Goal: Task Accomplishment & Management: Use online tool/utility

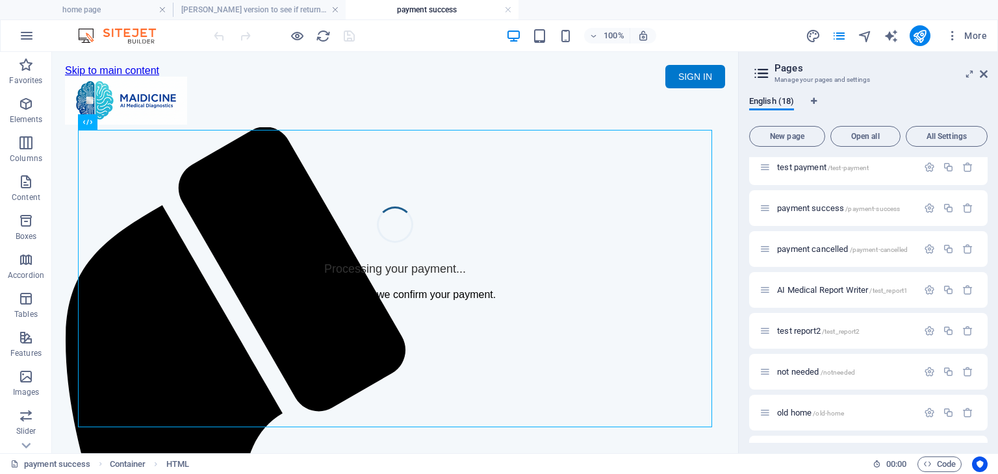
scroll to position [451, 0]
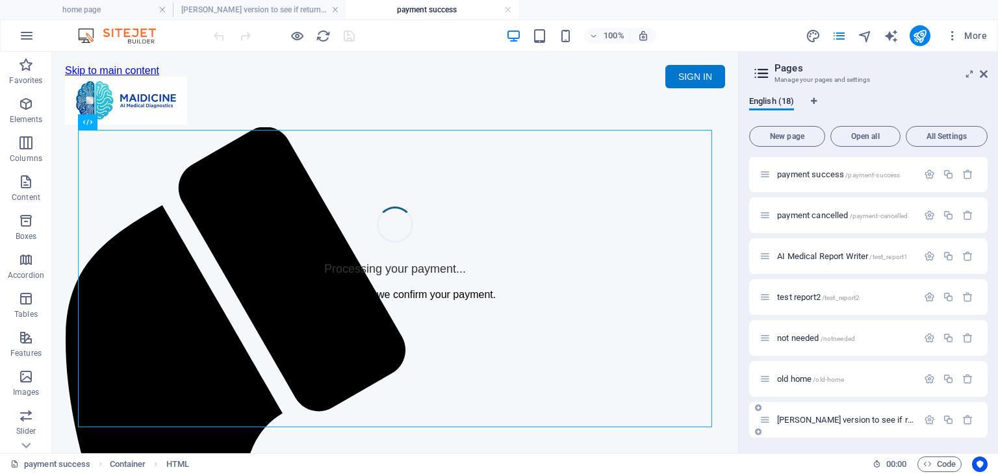
click at [826, 414] on div "[PERSON_NAME] version to see if return to report page after pay /medical-report" at bounding box center [839, 420] width 158 height 15
click at [826, 416] on span "[PERSON_NAME] version to see if return to report page after pay /medical-report" at bounding box center [919, 420] width 285 height 10
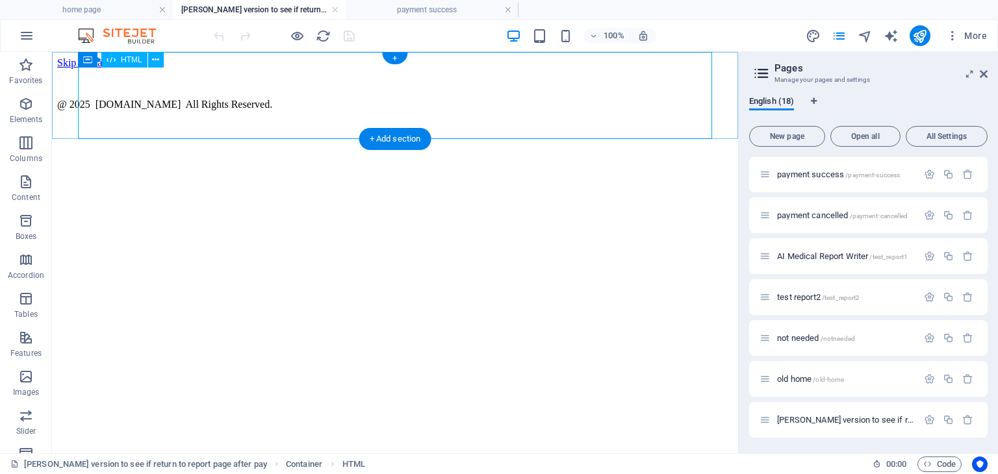
click at [306, 69] on div "Maidicine AI Medical Report Writer Version 5.1 Important Information The qualit…" at bounding box center [395, 69] width 676 height 0
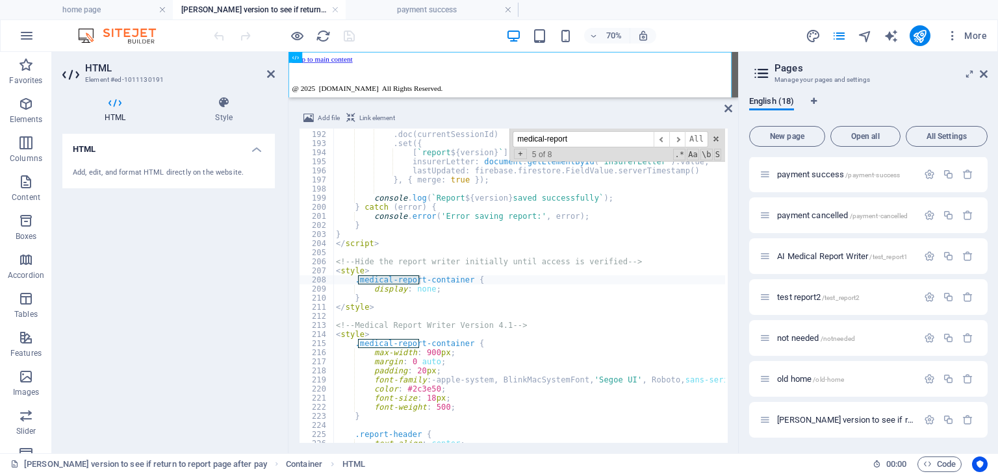
drag, startPoint x: 593, startPoint y: 137, endPoint x: 517, endPoint y: 136, distance: 76.0
click at [517, 136] on input "medical-report" at bounding box center [583, 139] width 141 height 16
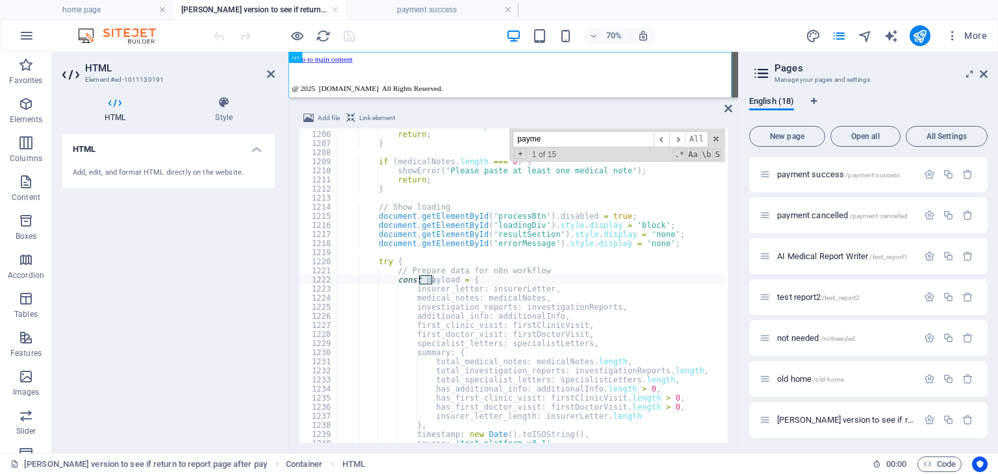
scroll to position [26, 0]
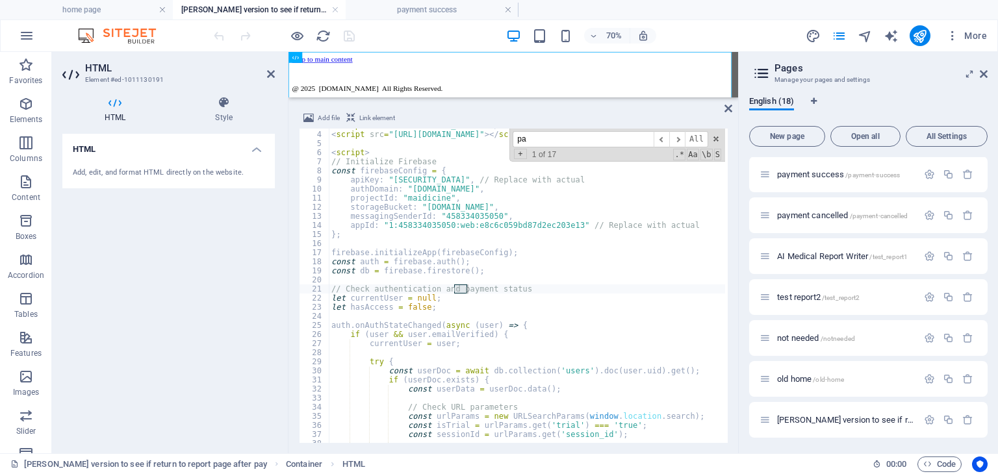
type input "p"
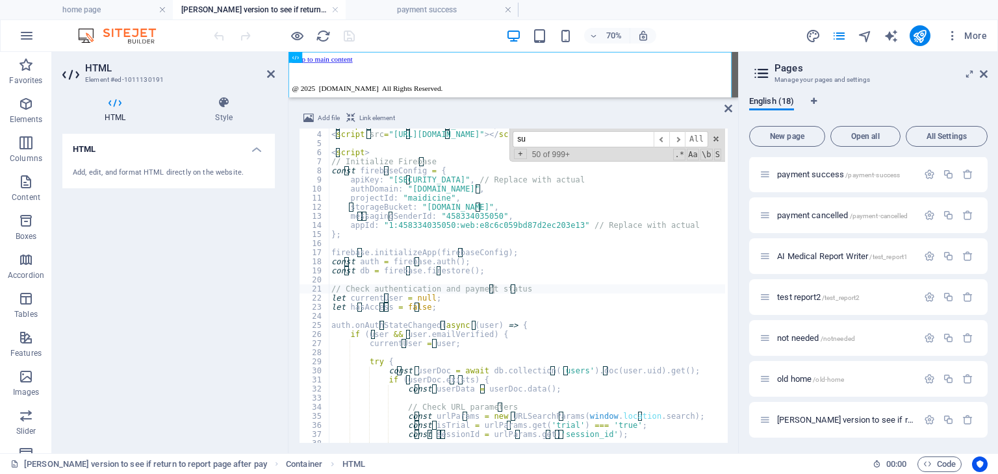
scroll to position [1036, 0]
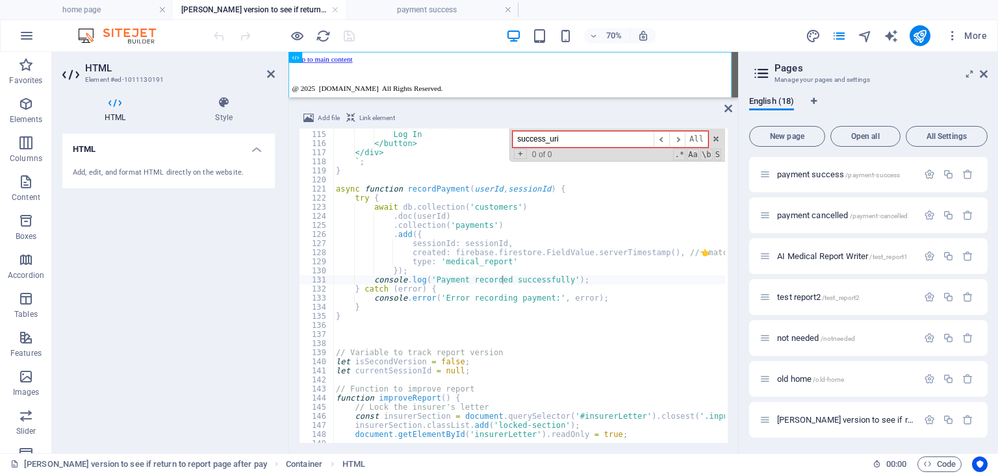
type input "success_uri"
drag, startPoint x: 580, startPoint y: 140, endPoint x: 504, endPoint y: 138, distance: 75.4
click at [504, 138] on div "border: none; border-radius: 5px; font-size: 18px; cursor: pointer;"> Log In </…" at bounding box center [529, 286] width 392 height 314
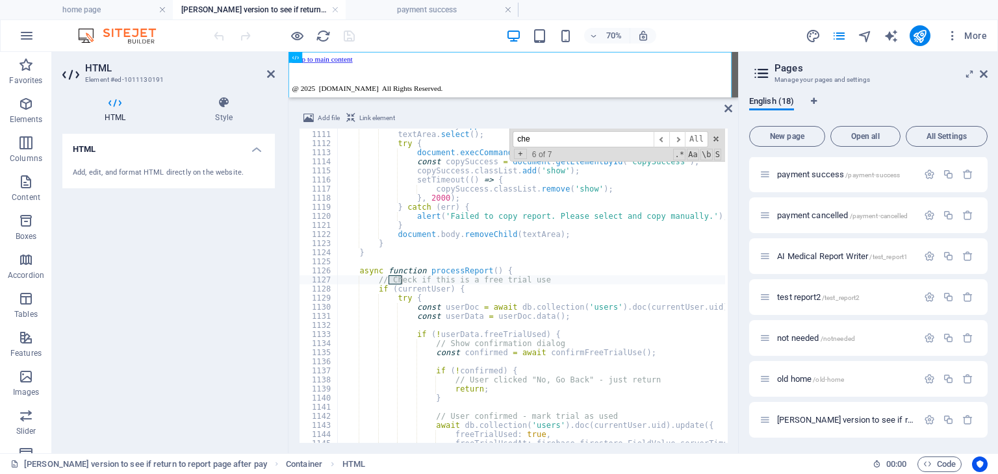
scroll to position [10096, 0]
type input "c"
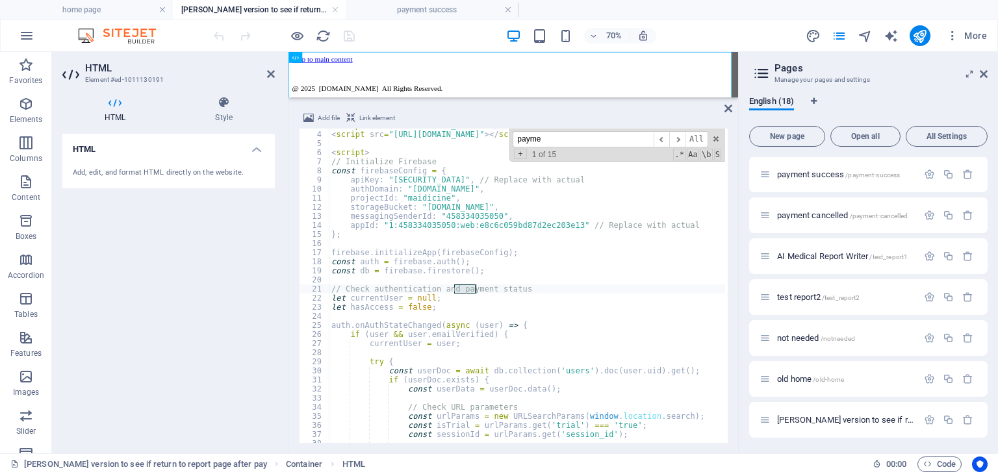
scroll to position [26, 0]
type input "p"
type input "c"
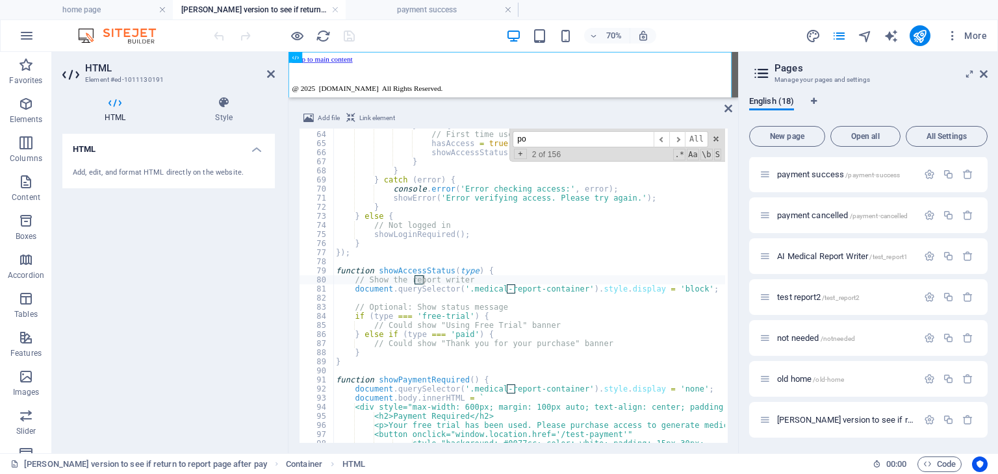
scroll to position [572, 0]
type input "p"
type input "y"
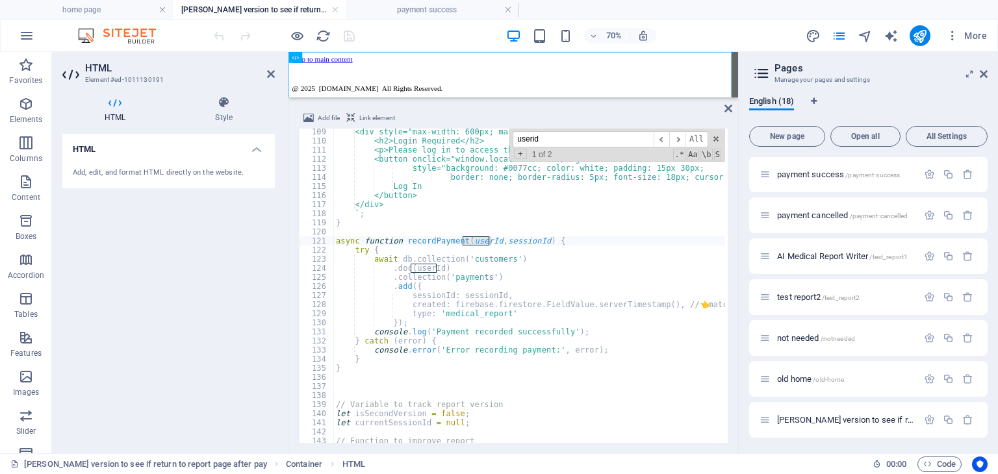
scroll to position [945, 0]
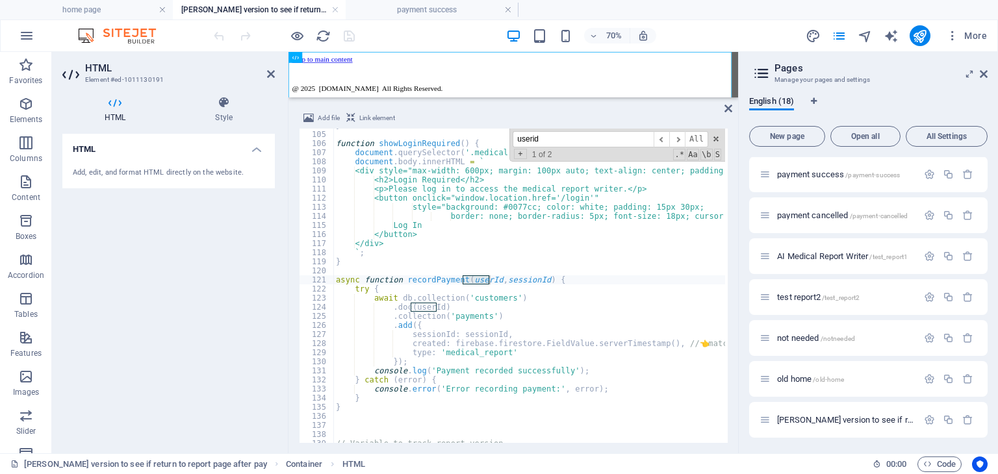
type input "userid"
drag, startPoint x: 466, startPoint y: 418, endPoint x: 476, endPoint y: 410, distance: 12.5
click at [466, 418] on div "} function showLoginRequired ( ) { document . querySelector ( '.medical-report-…" at bounding box center [765, 286] width 864 height 330
drag, startPoint x: 593, startPoint y: 137, endPoint x: 505, endPoint y: 137, distance: 87.1
click at [505, 137] on div "} function showLoginRequired ( ) { document . querySelector ( '.medical-report-…" at bounding box center [529, 286] width 392 height 314
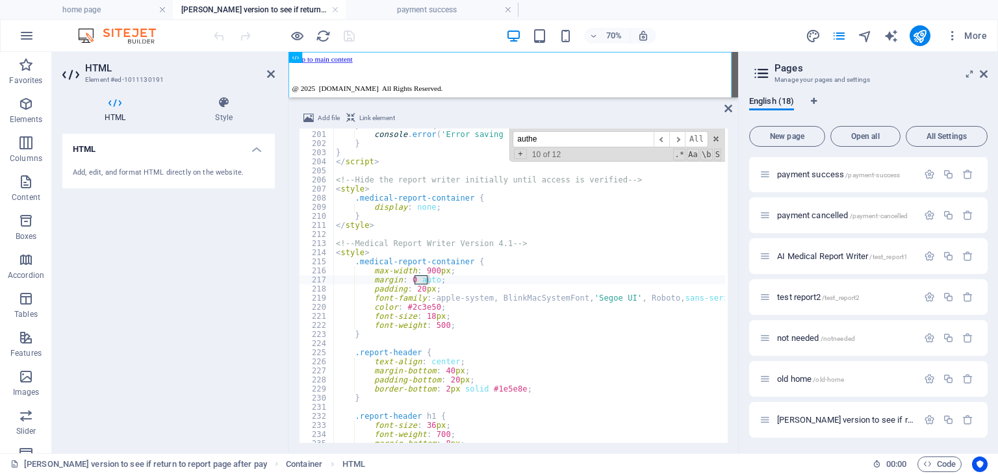
scroll to position [0, 0]
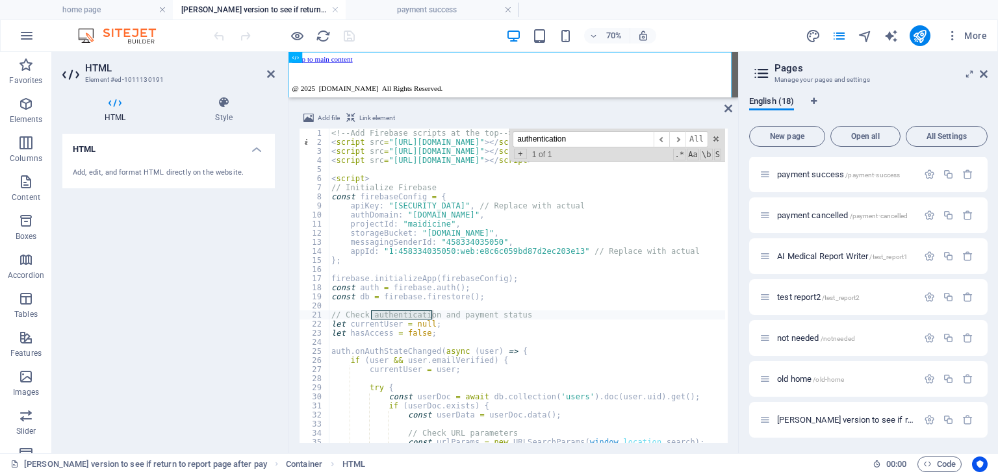
type input "authentication"
click at [490, 337] on div "<!-- Add Firebase scripts at the top --> < script src = "[URL][DOMAIN_NAME]" > …" at bounding box center [761, 294] width 864 height 330
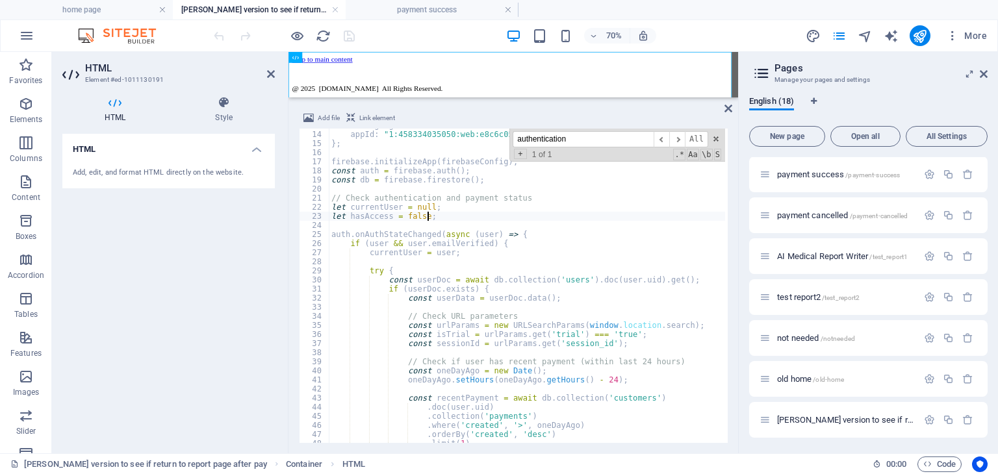
scroll to position [156, 0]
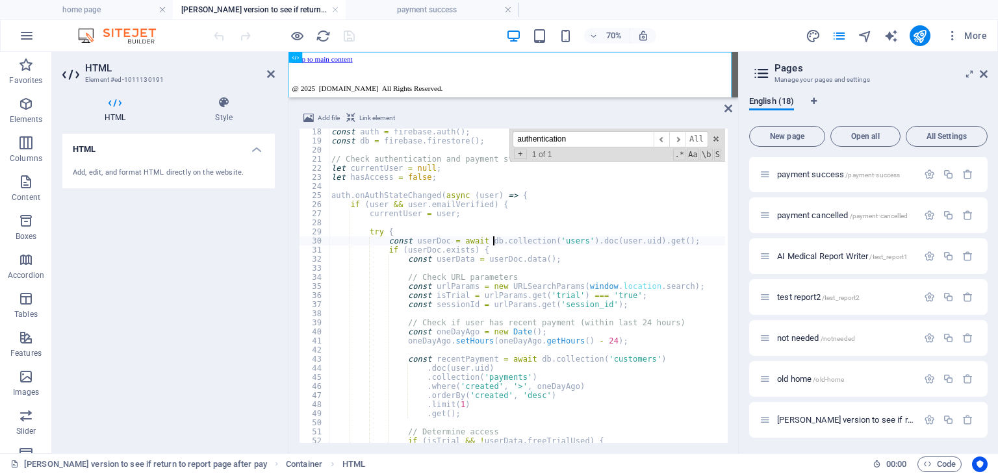
click at [493, 240] on div "const auth = firebase . auth ( ) ; const db = firebase . firestore ( ) ; // Che…" at bounding box center [761, 292] width 864 height 330
click at [500, 277] on div "const auth = firebase . auth ( ) ; const db = firebase . firestore ( ) ; // Che…" at bounding box center [761, 292] width 864 height 330
click at [482, 305] on div "const auth = firebase . auth ( ) ; const db = firebase . firestore ( ) ; // Che…" at bounding box center [761, 292] width 864 height 330
click at [483, 323] on div "const auth = firebase . auth ( ) ; const db = firebase . firestore ( ) ; // Che…" at bounding box center [761, 292] width 864 height 330
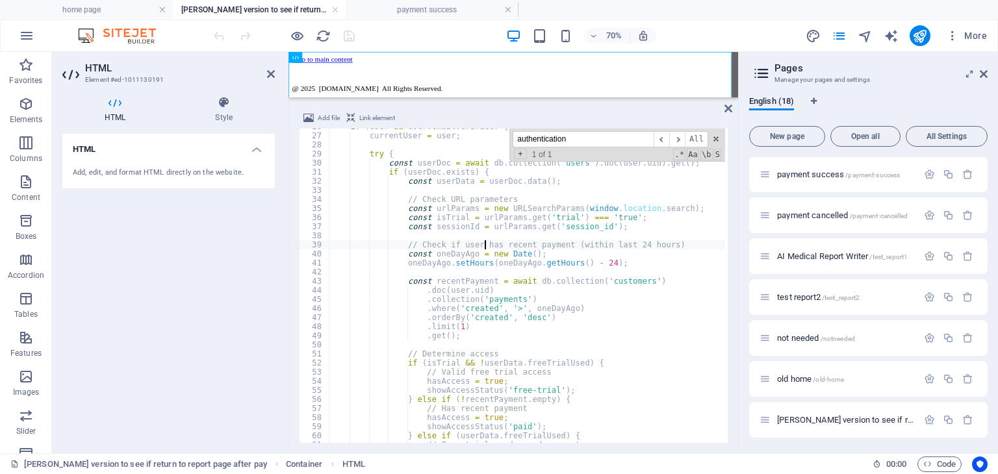
scroll to position [234, 0]
click at [509, 352] on div "if ( user && user . emailVerified ) { currentUser = user ; try { const userDoc …" at bounding box center [761, 287] width 864 height 330
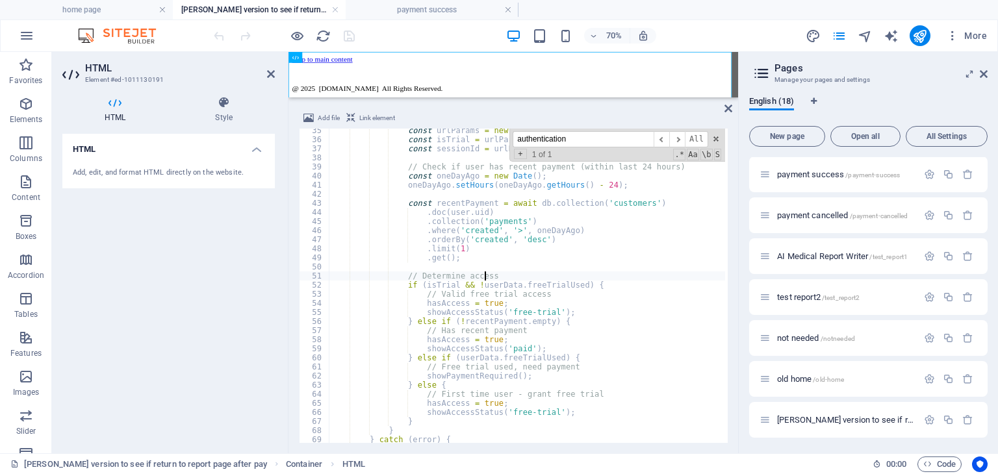
scroll to position [312, 0]
click at [502, 310] on div "const urlParams = new URLSearchParams ( window . location . search ) ; const is…" at bounding box center [761, 291] width 864 height 330
click at [502, 315] on div "const urlParams = new URLSearchParams ( window . location . search ) ; const is…" at bounding box center [761, 291] width 864 height 330
click at [497, 329] on div "const urlParams = new URLSearchParams ( window . location . search ) ; const is…" at bounding box center [761, 291] width 864 height 330
click at [499, 320] on div "const urlParams = new URLSearchParams ( window . location . search ) ; const is…" at bounding box center [761, 291] width 864 height 330
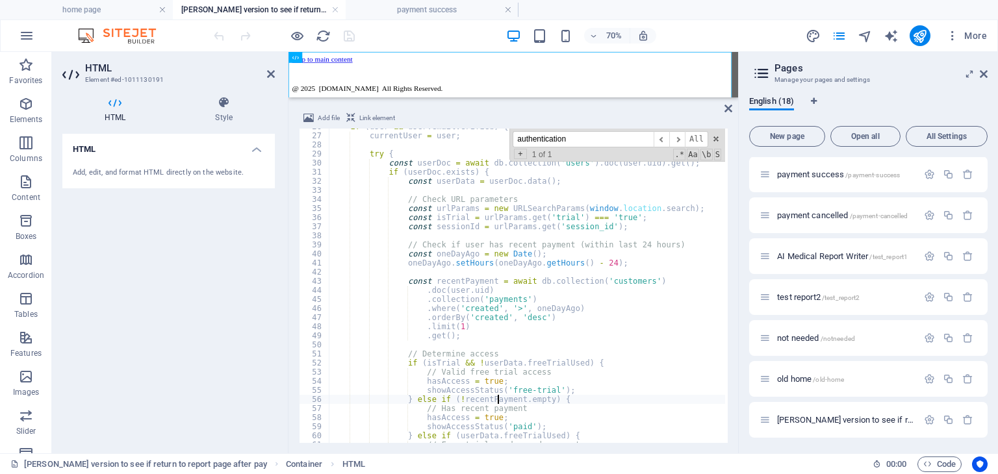
scroll to position [234, 0]
click at [462, 256] on div "if ( user && user . emailVerified ) { currentUser = user ; try { const userDoc …" at bounding box center [761, 287] width 864 height 330
click at [515, 198] on div "if ( user && user . emailVerified ) { currentUser = user ; try { const userDoc …" at bounding box center [761, 287] width 864 height 330
type textarea "// Check URL parameters"
click at [428, 235] on div "if ( user && user . emailVerified ) { currentUser = user ; try { const userDoc …" at bounding box center [761, 287] width 864 height 330
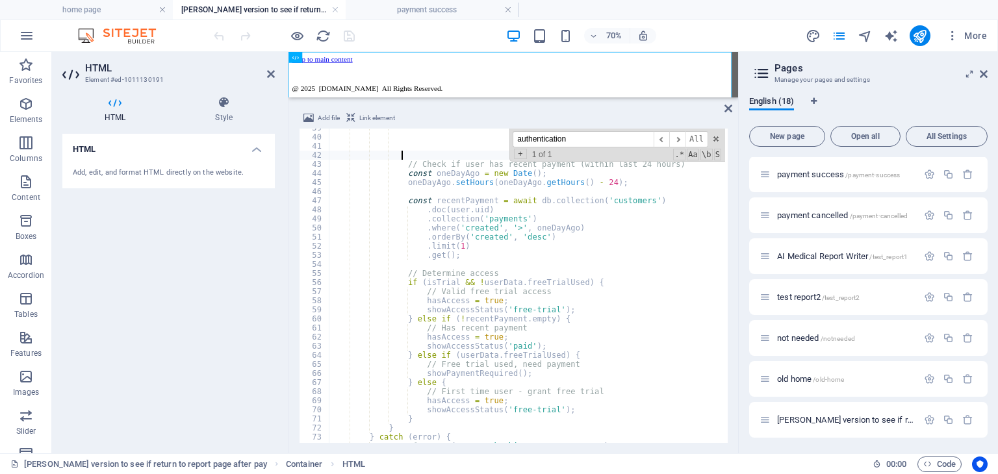
scroll to position [390, 0]
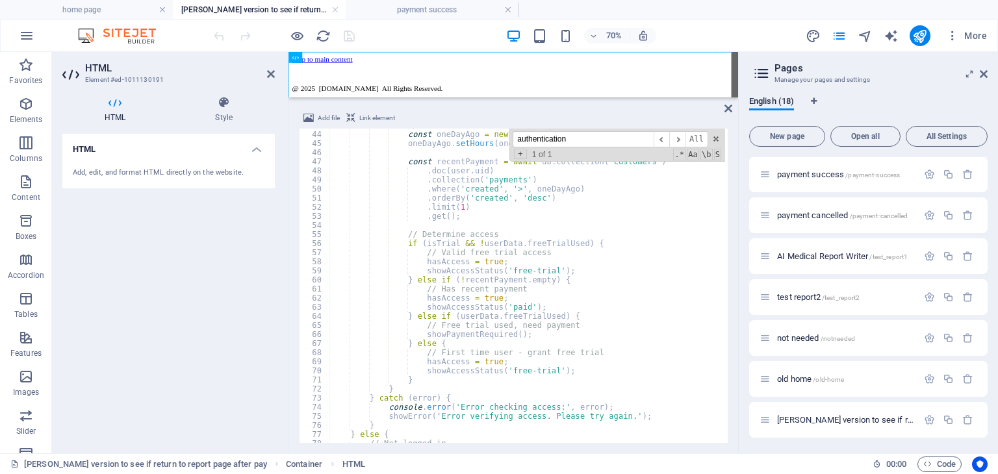
click at [412, 389] on div "// Check if user has recent payment (within last 24 hours) const oneDayAgo = ne…" at bounding box center [761, 286] width 864 height 330
type textarea "}"
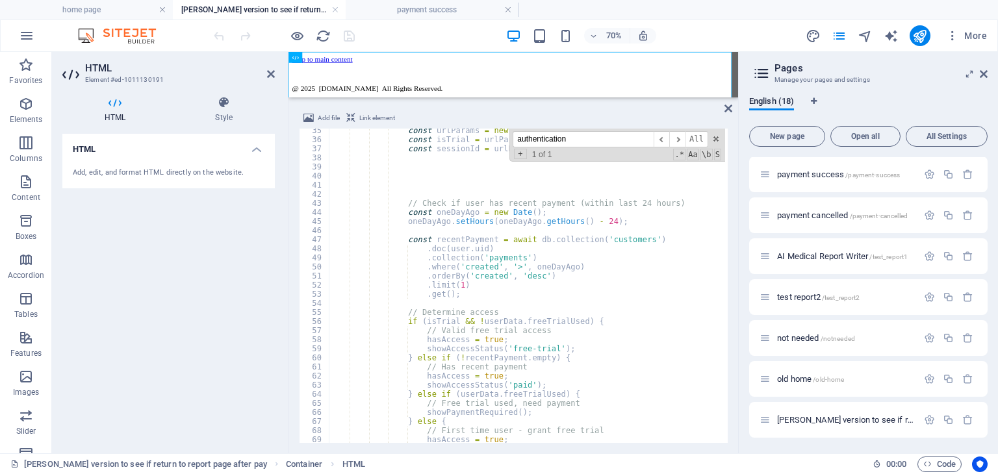
scroll to position [351, 0]
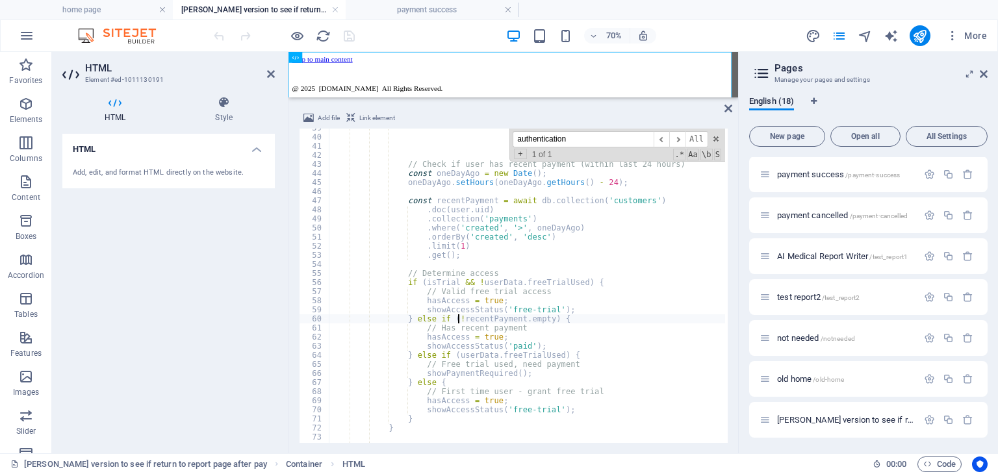
click at [457, 317] on div "// Check if user has recent payment (within last 24 hours) const oneDayAgo = ne…" at bounding box center [761, 288] width 864 height 330
click at [498, 345] on div "// Check if user has recent payment (within last 24 hours) const oneDayAgo = ne…" at bounding box center [761, 288] width 864 height 330
click at [494, 354] on div "// Check if user has recent payment (within last 24 hours) const oneDayAgo = ne…" at bounding box center [761, 288] width 864 height 330
click at [490, 362] on div "// Check if user has recent payment (within last 24 hours) const oneDayAgo = ne…" at bounding box center [761, 288] width 864 height 330
click at [494, 337] on div "// Check if user has recent payment (within last 24 hours) const oneDayAgo = ne…" at bounding box center [761, 288] width 864 height 330
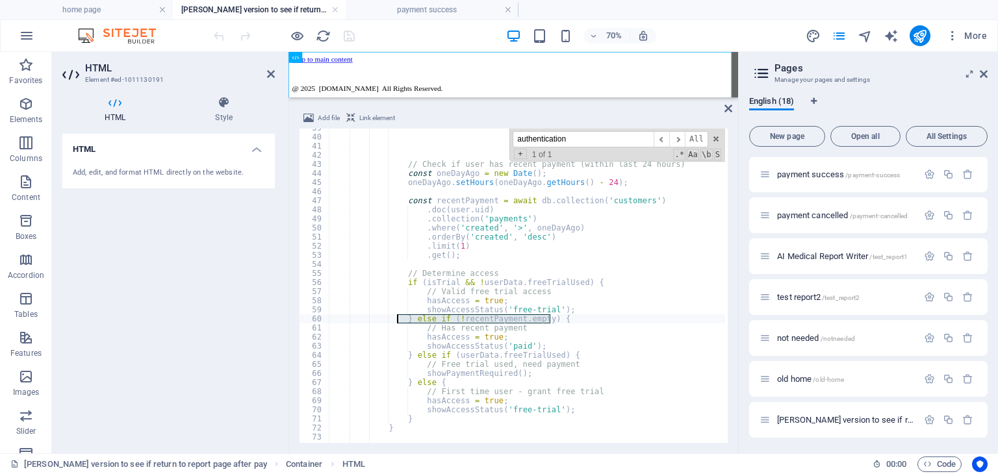
drag, startPoint x: 556, startPoint y: 318, endPoint x: 398, endPoint y: 323, distance: 158.0
click at [398, 323] on div "// Check if user has recent payment (within last 24 hours) const oneDayAgo = ne…" at bounding box center [761, 288] width 864 height 330
click at [568, 310] on div "// Check if user has recent payment (within last 24 hours) const oneDayAgo = ne…" at bounding box center [761, 288] width 864 height 330
type textarea "showAccessStatus('free-trial');"
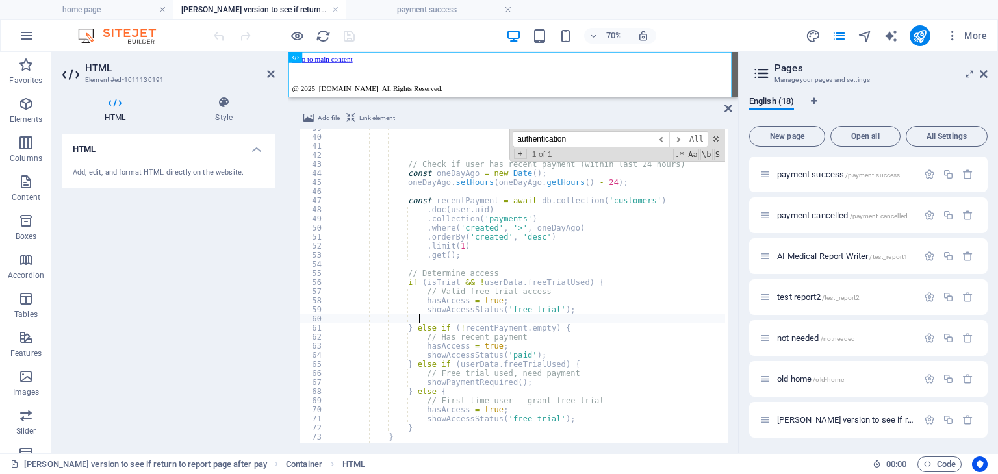
click at [563, 328] on div "// Check if user has recent payment (within last 24 hours) const oneDayAgo = ne…" at bounding box center [761, 288] width 864 height 330
type textarea "} else if (!recentPayment.empty) {"
click at [557, 326] on div "// Check if user has recent payment (within last 24 hours) const oneDayAgo = ne…" at bounding box center [761, 288] width 864 height 330
type textarea "} else if (!recentPayment.empty) {"
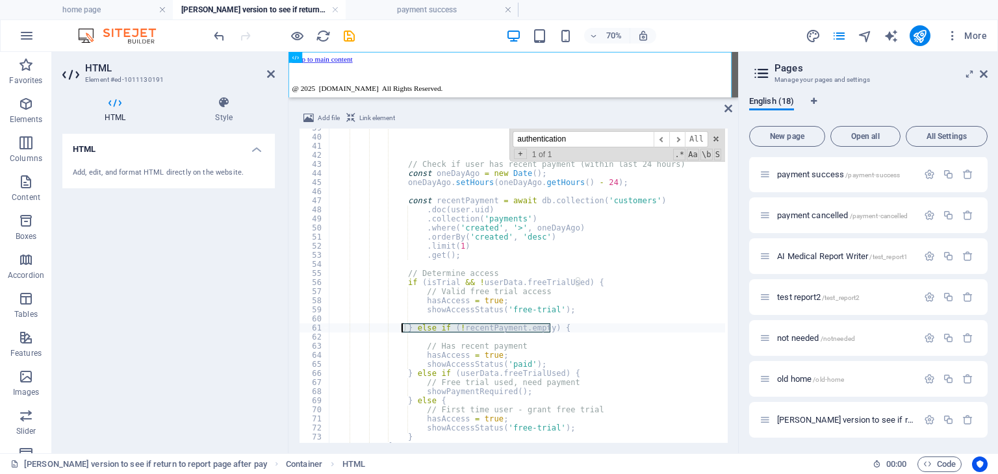
drag, startPoint x: 553, startPoint y: 328, endPoint x: 402, endPoint y: 328, distance: 150.7
click at [402, 328] on div "// Check if user has recent payment (within last 24 hours) const oneDayAgo = ne…" at bounding box center [761, 288] width 864 height 330
click at [546, 340] on div "// Check if user has recent payment (within last 24 hours) const oneDayAgo = ne…" at bounding box center [761, 288] width 864 height 330
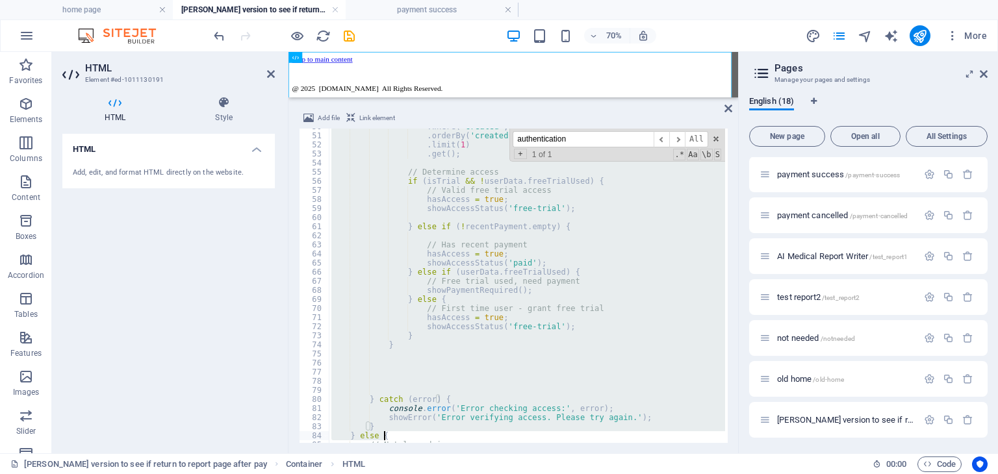
scroll to position [461, 0]
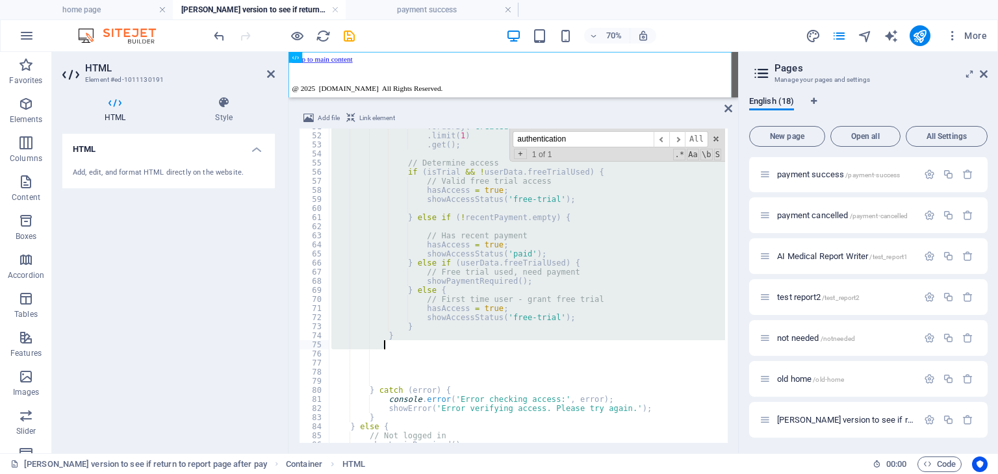
drag, startPoint x: 400, startPoint y: 203, endPoint x: 580, endPoint y: 346, distance: 228.9
click at [580, 346] on div ". orderBy ( 'created' , 'desc' ) . limit ( 1 ) . get ( ) ; // Determine access …" at bounding box center [761, 287] width 864 height 330
click at [131, 334] on div "HTML Add, edit, and format HTML directly on the website." at bounding box center [168, 288] width 212 height 309
click at [540, 291] on div ". orderBy ( 'created' , 'desc' ) . limit ( 1 ) . get ( ) ; // Determine access …" at bounding box center [527, 286] width 396 height 314
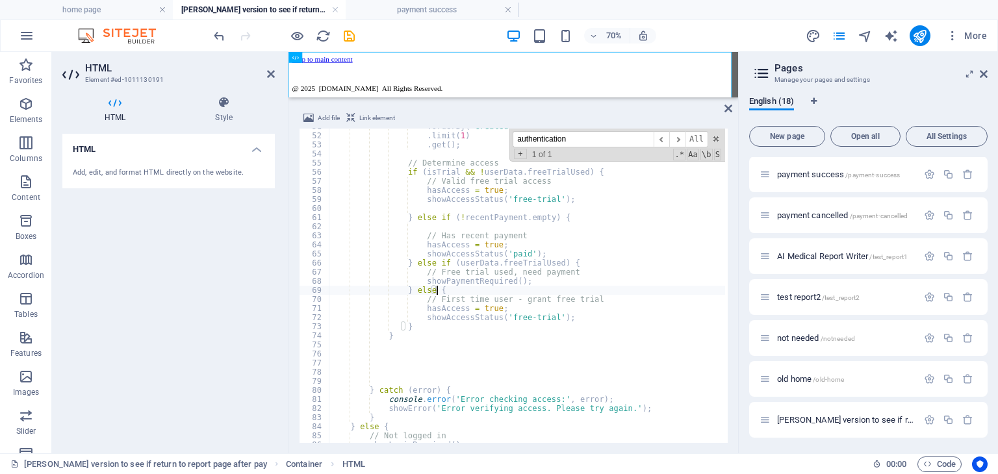
scroll to position [422, 0]
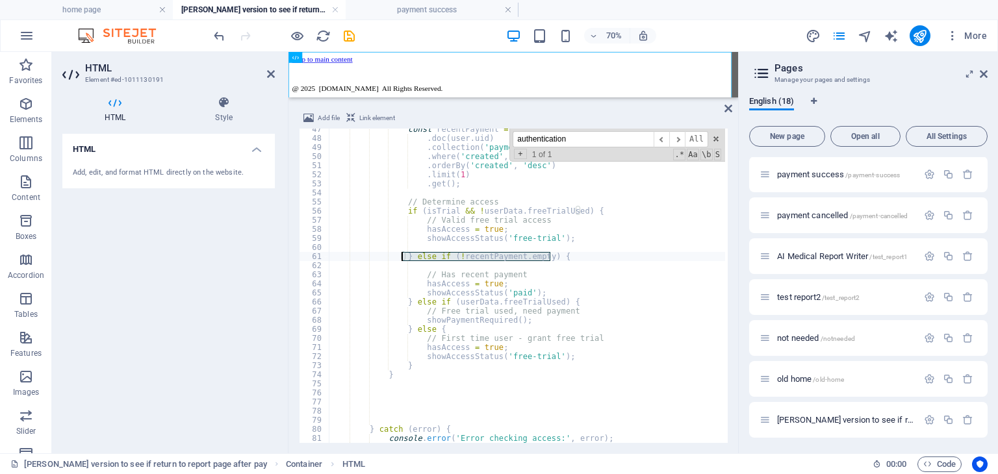
drag, startPoint x: 551, startPoint y: 258, endPoint x: 400, endPoint y: 257, distance: 150.7
click at [400, 257] on div "const recentPayment = await db . collection ( 'customers' ) . doc ( user . uid …" at bounding box center [761, 290] width 864 height 330
paste textarea "sessionId"
click at [402, 257] on div "const recentPayment = await db . collection ( 'customers' ) . doc ( user . uid …" at bounding box center [761, 290] width 864 height 330
click at [685, 318] on div "const recentPayment = await db . collection ( 'customers' ) . doc ( user . uid …" at bounding box center [761, 290] width 864 height 330
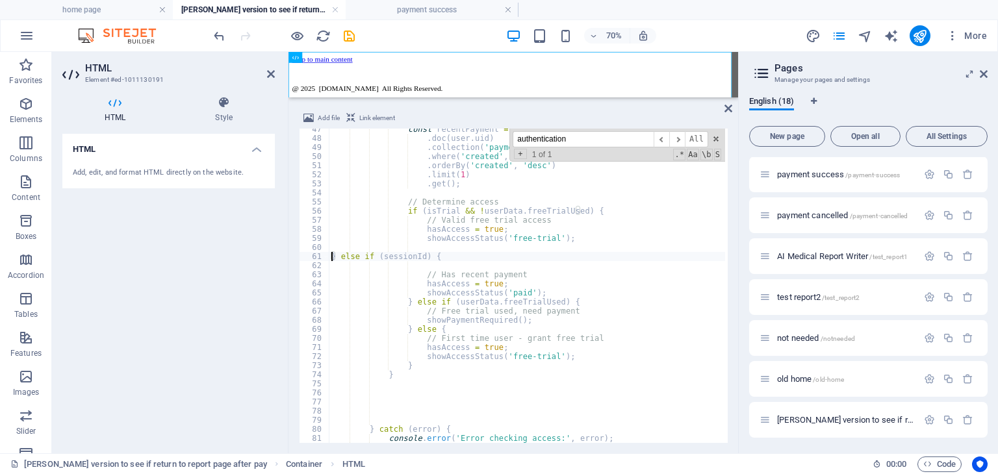
type textarea "showPaymentRequired();"
click at [925, 31] on icon "publish" at bounding box center [919, 36] width 15 height 15
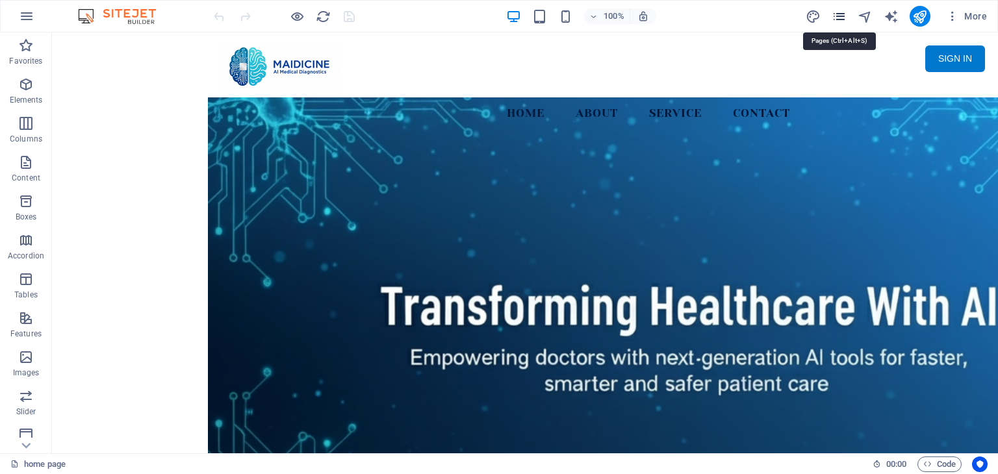
click at [845, 18] on icon "pages" at bounding box center [839, 16] width 15 height 15
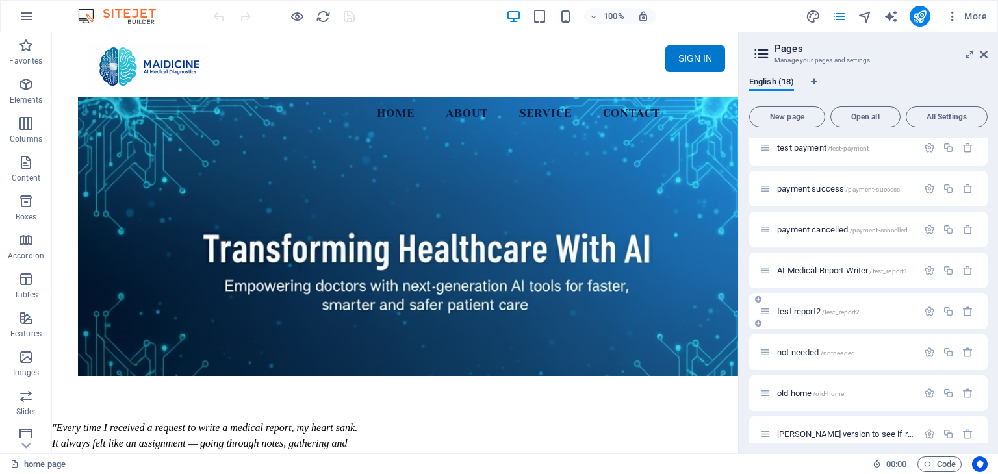
scroll to position [431, 0]
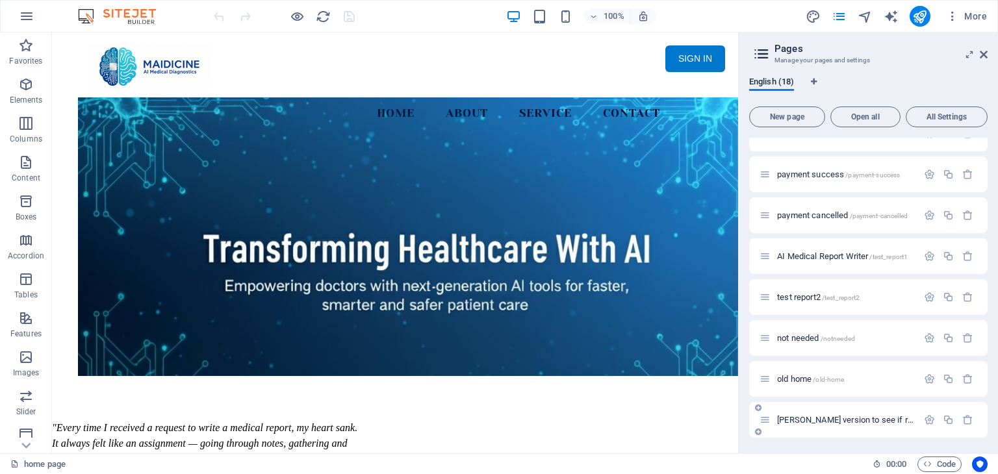
click at [881, 419] on span "[PERSON_NAME] version to see if return to report page after pay /medical-report" at bounding box center [919, 420] width 285 height 10
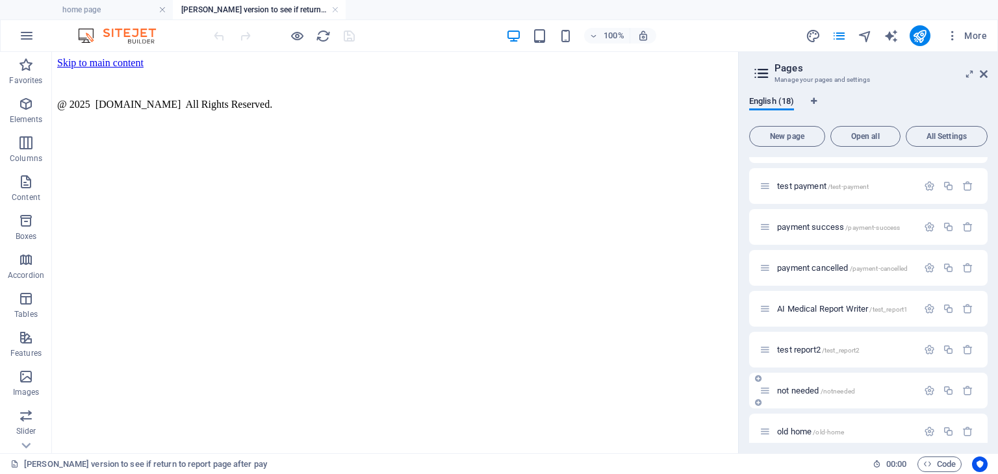
scroll to position [0, 0]
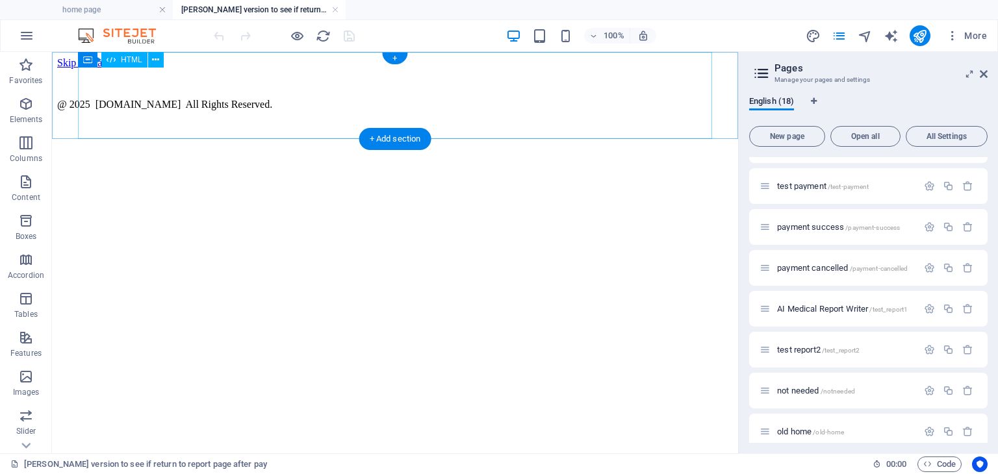
click at [265, 69] on div "Maidicine AI Medical Report Writer Version 5.1 Important Information The qualit…" at bounding box center [395, 69] width 676 height 0
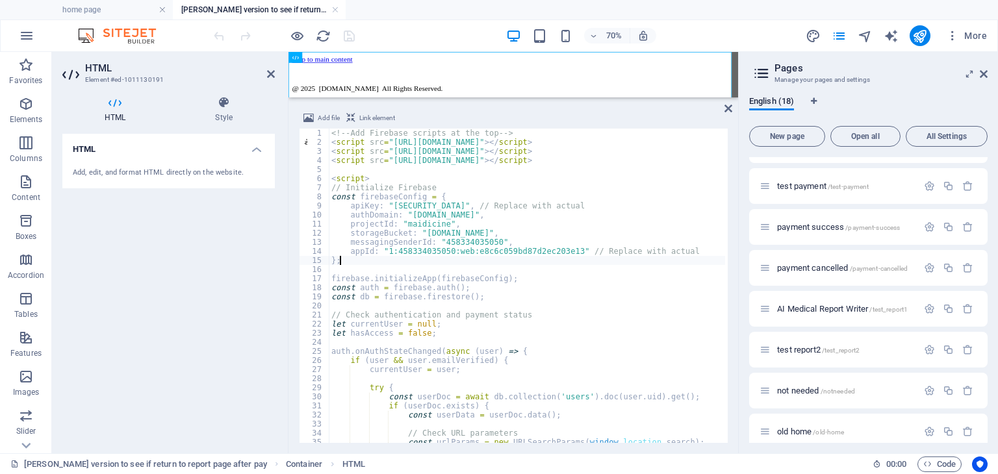
click at [468, 259] on div "<!-- Add Firebase scripts at the top --> < script src = "[URL][DOMAIN_NAME]" > …" at bounding box center [761, 294] width 864 height 330
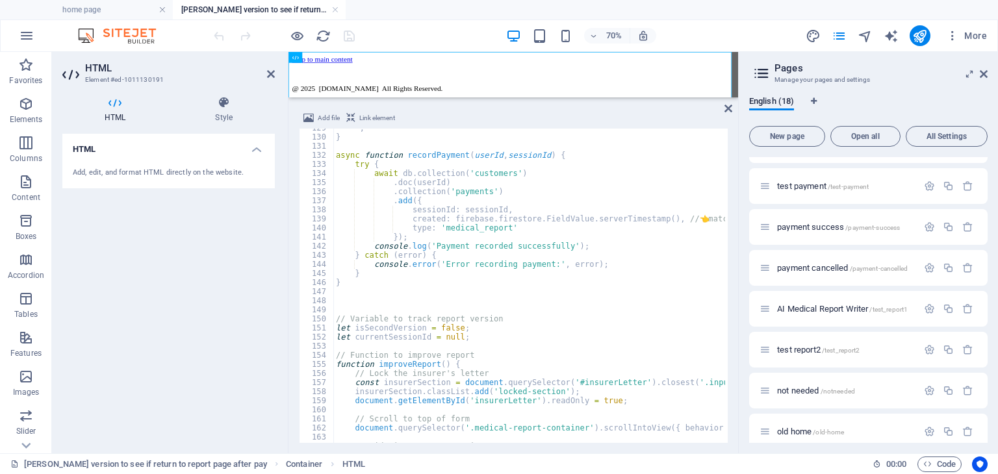
scroll to position [1092, 0]
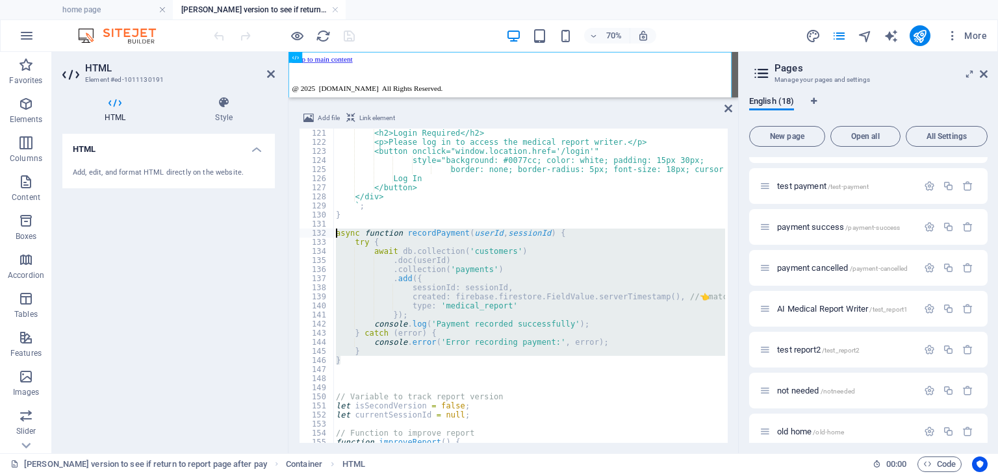
drag, startPoint x: 346, startPoint y: 359, endPoint x: 323, endPoint y: 233, distance: 128.2
click at [323, 233] on div "}; 121 122 123 124 125 126 127 128 129 130 131 132 133 134 135 136 137 138 139 …" at bounding box center [513, 286] width 429 height 314
click at [405, 301] on div "<h2>Login Required</h2> <p>Please log in to access the medical report writer.</…" at bounding box center [529, 286] width 392 height 314
drag, startPoint x: 360, startPoint y: 359, endPoint x: 323, endPoint y: 236, distance: 128.9
click at [323, 236] on div "created: firebase.firestore.FieldValue.serverTimestamp(), // 👈 matches query 12…" at bounding box center [513, 286] width 429 height 314
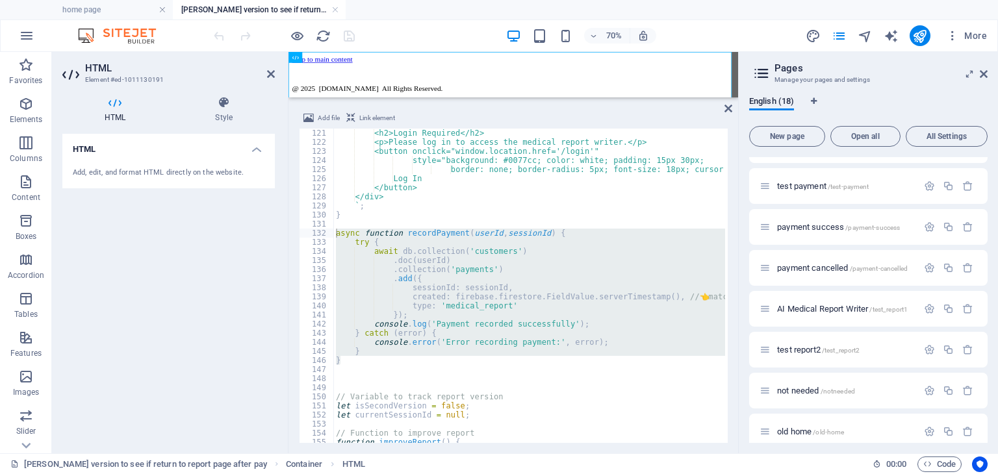
click at [606, 417] on div "<h2>Login Required</h2> <p>Please log in to access the medical report writer.</…" at bounding box center [765, 294] width 864 height 330
drag, startPoint x: 359, startPoint y: 361, endPoint x: 322, endPoint y: 235, distance: 131.4
click at [322, 235] on div "let currentSessionId = null; 121 122 123 124 125 126 127 128 129 130 131 132 13…" at bounding box center [513, 286] width 429 height 314
paste textarea "}"
type textarea "}"
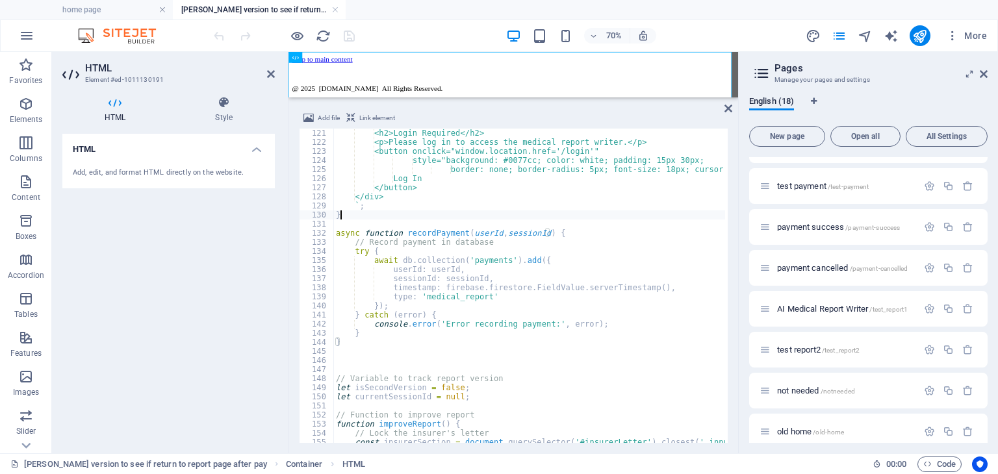
click at [366, 218] on div "<h2>Login Required</h2> <p>Please log in to access the medical report writer.</…" at bounding box center [765, 294] width 864 height 330
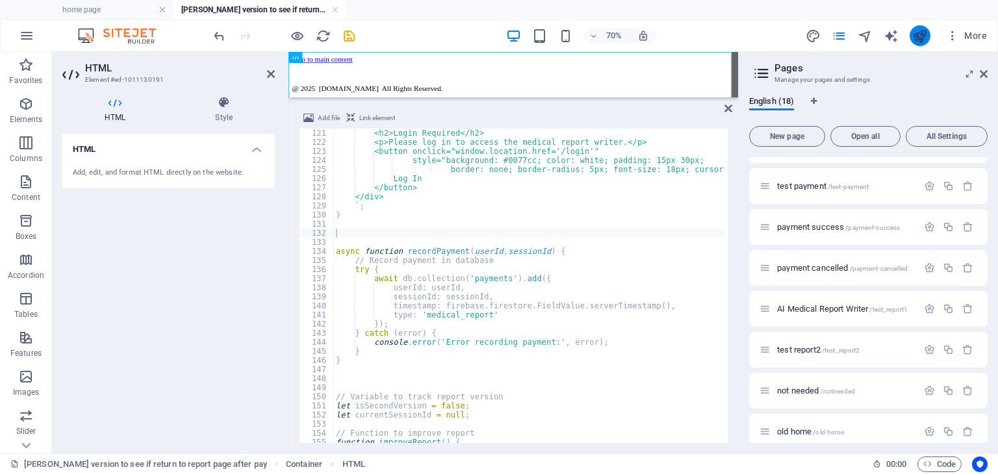
click at [915, 27] on button "publish" at bounding box center [920, 35] width 21 height 21
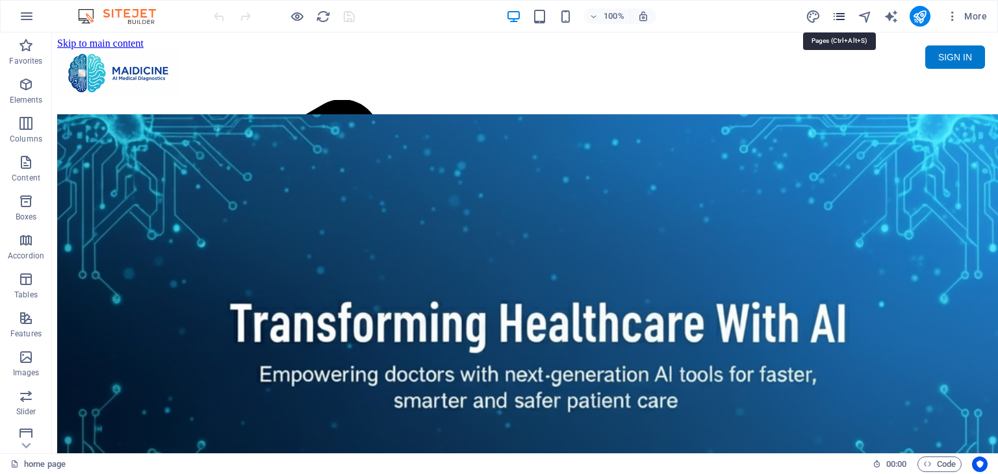
click at [838, 19] on icon "pages" at bounding box center [839, 16] width 15 height 15
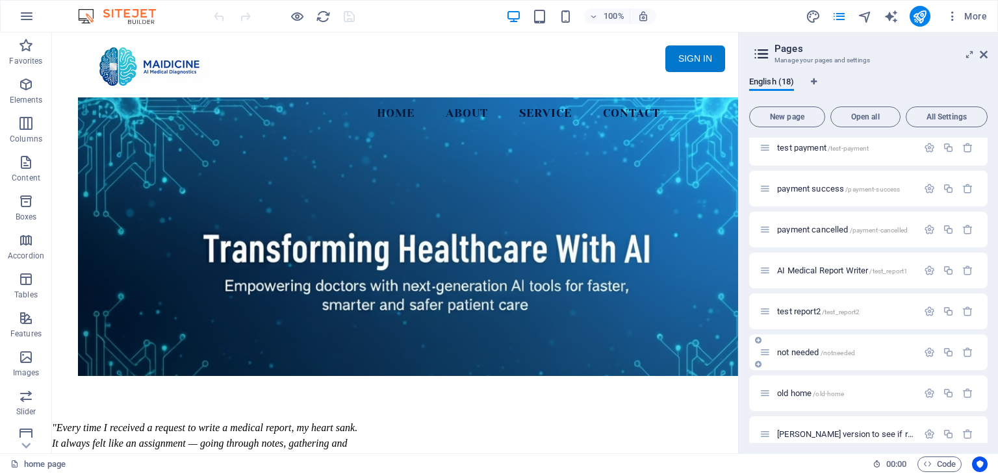
scroll to position [431, 0]
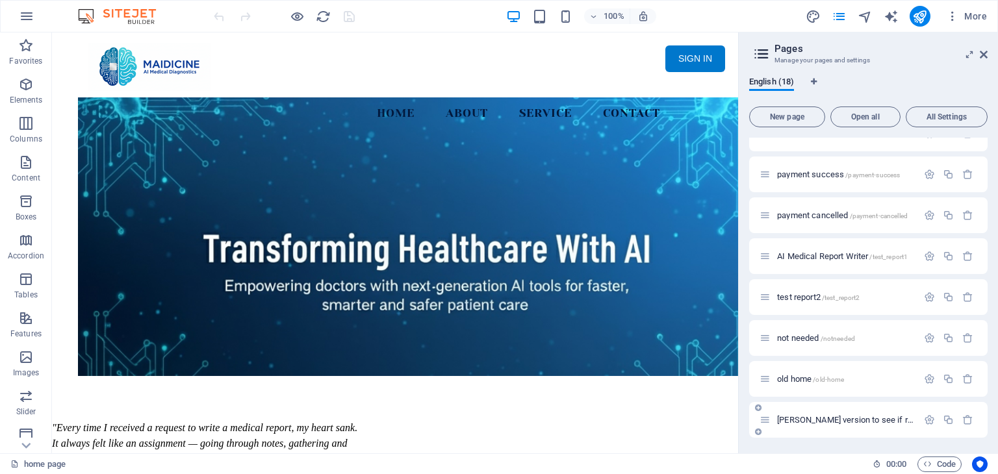
click at [872, 424] on div "[PERSON_NAME] version to see if return to report page after pay /medical-report" at bounding box center [839, 420] width 158 height 15
click at [872, 418] on span "[PERSON_NAME] version to see if return to report page after pay /medical-report" at bounding box center [919, 420] width 285 height 10
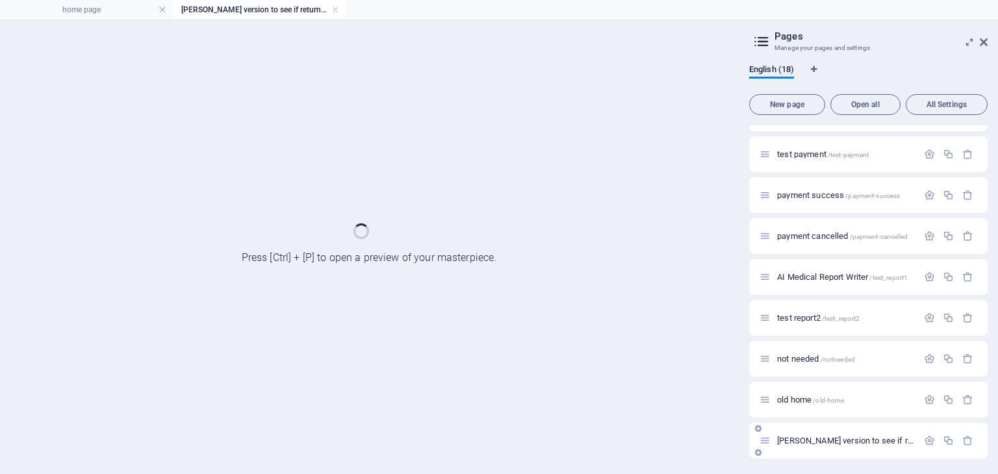
scroll to position [398, 0]
click at [872, 418] on div "home page / ABOUT /about Work /work News /news AI Medical Reprot Writer Lite Ve…" at bounding box center [868, 93] width 238 height 732
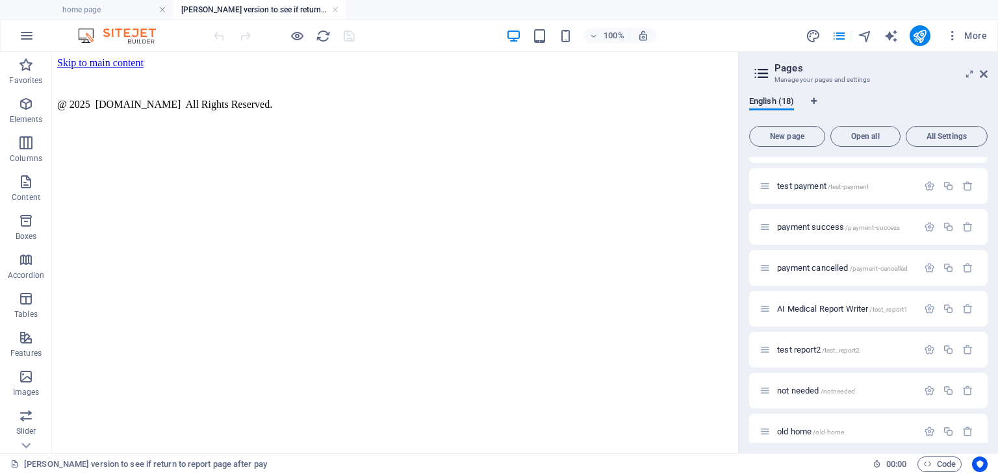
scroll to position [0, 0]
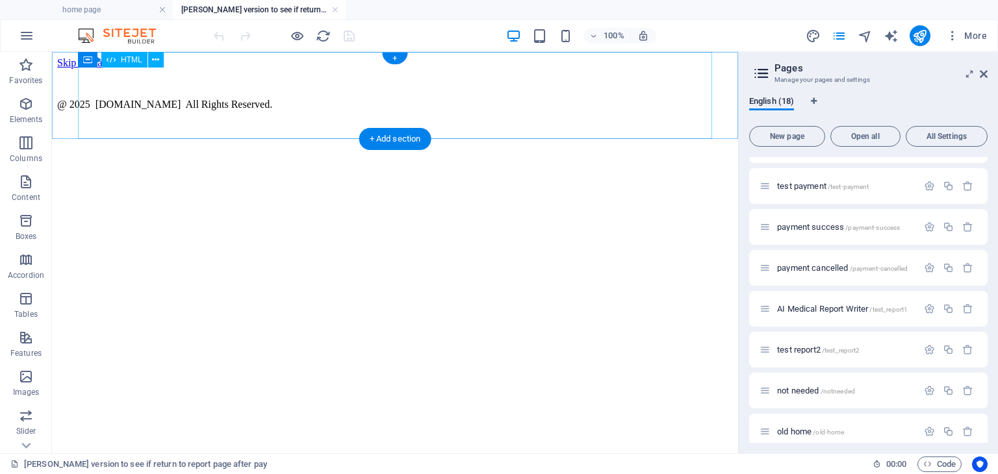
click at [283, 69] on div "Maidicine AI Medical Report Writer Version 5.1 Important Information The qualit…" at bounding box center [395, 69] width 676 height 0
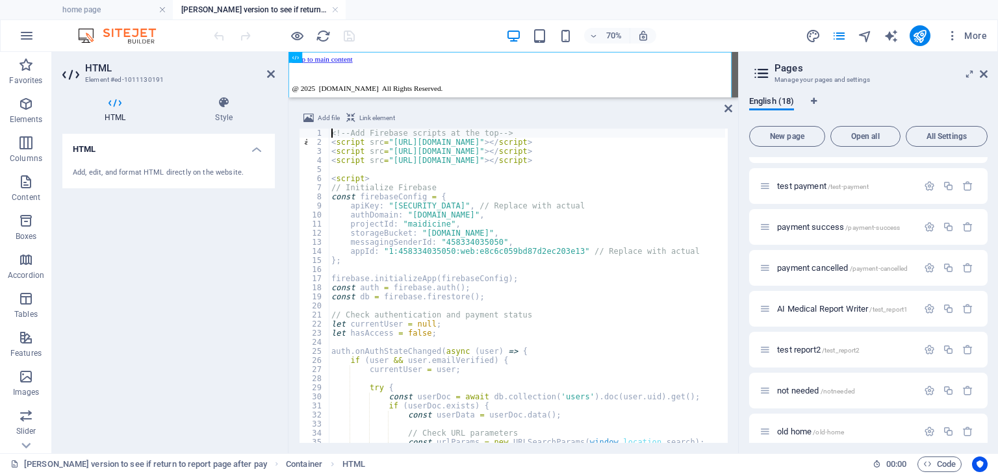
click at [530, 285] on div "<!-- Add Firebase scripts at the top --> < script src = "[URL][DOMAIN_NAME]" > …" at bounding box center [761, 294] width 864 height 330
type textarea "const auth = firebase.auth();"
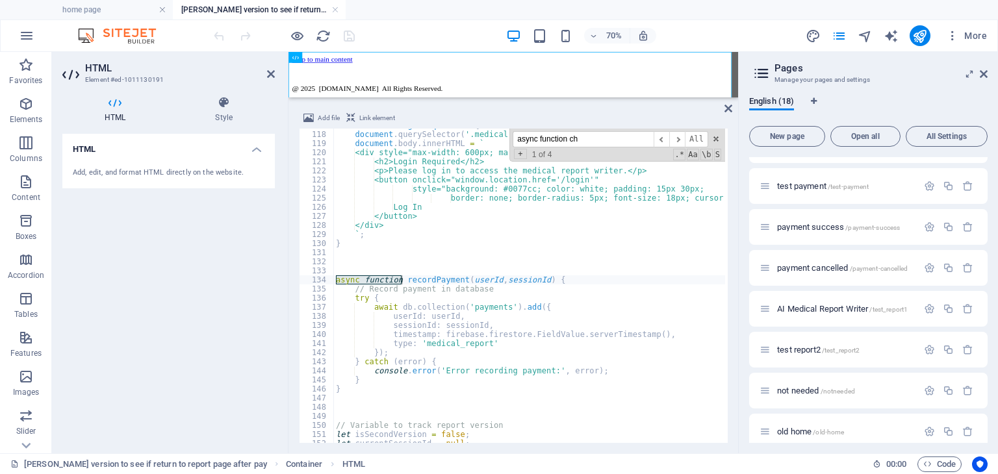
scroll to position [9850, 0]
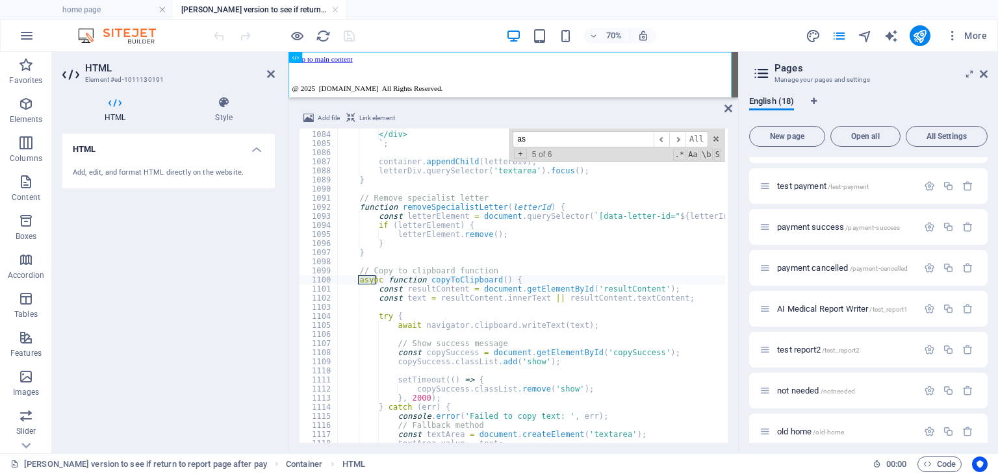
type input "a"
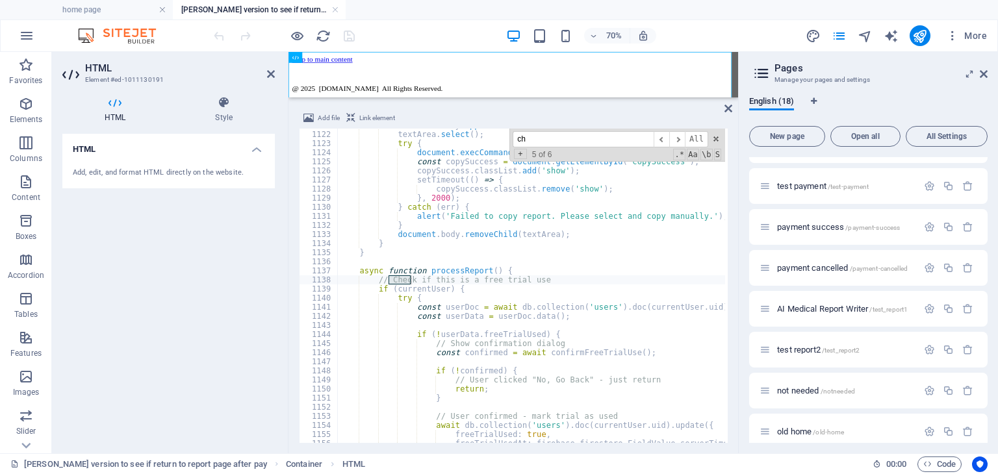
type input "c"
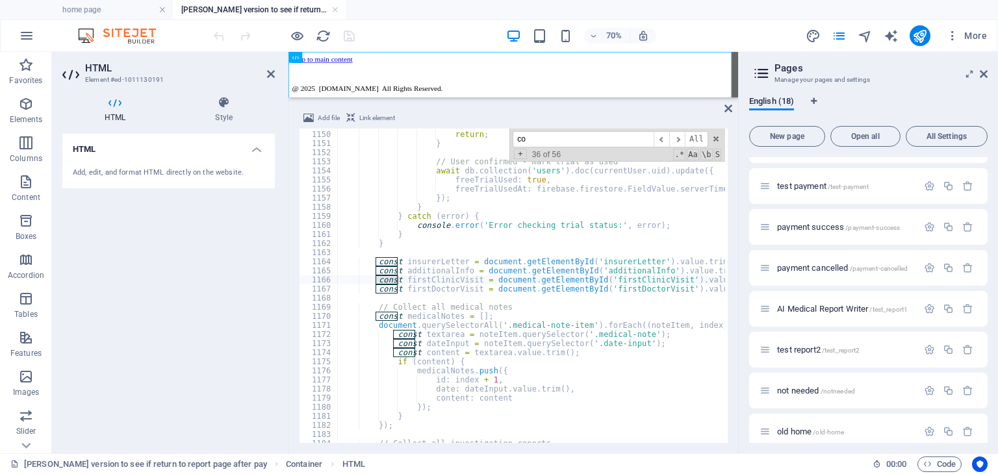
type input "c"
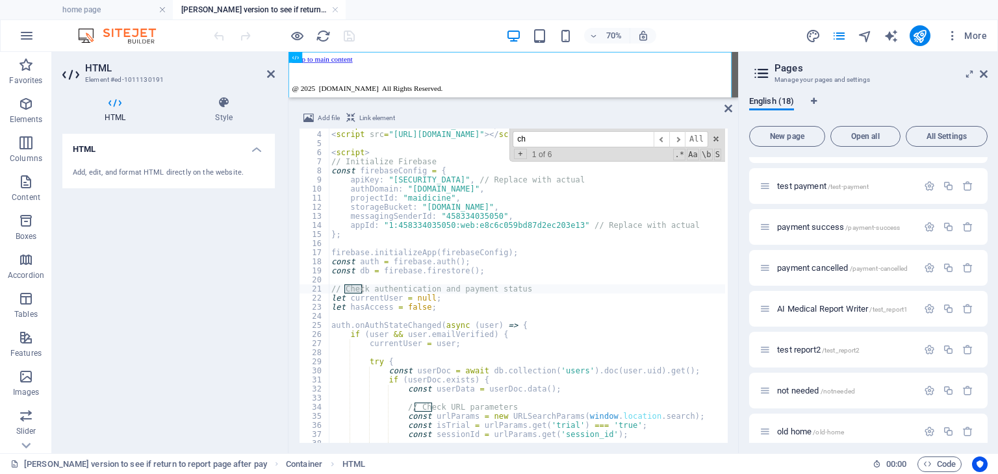
type input "c"
type textarea "auth.onAuthStateChanged(async (user) => {"
click at [561, 326] on div "< script src = "https://www.gstatic.com/firebasejs/8.10.1/firebase-auth.js" > <…" at bounding box center [761, 286] width 864 height 330
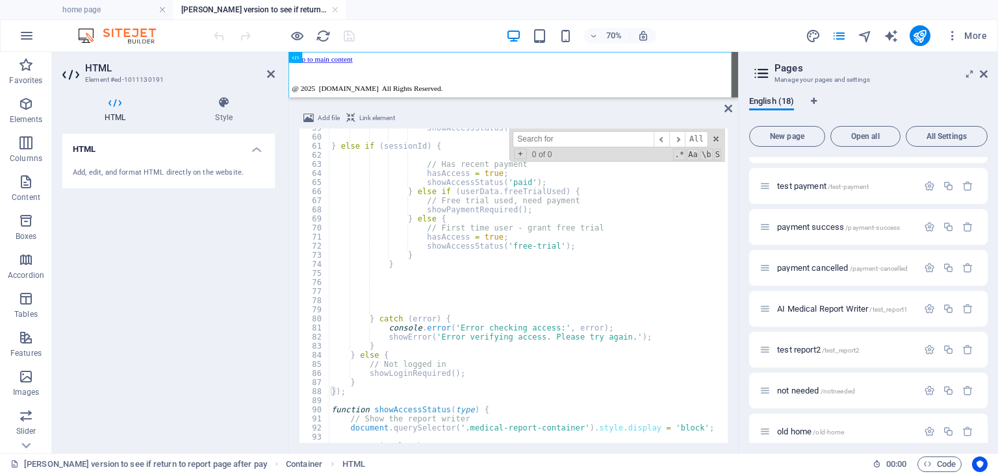
scroll to position [416, 0]
